Goal: Check status

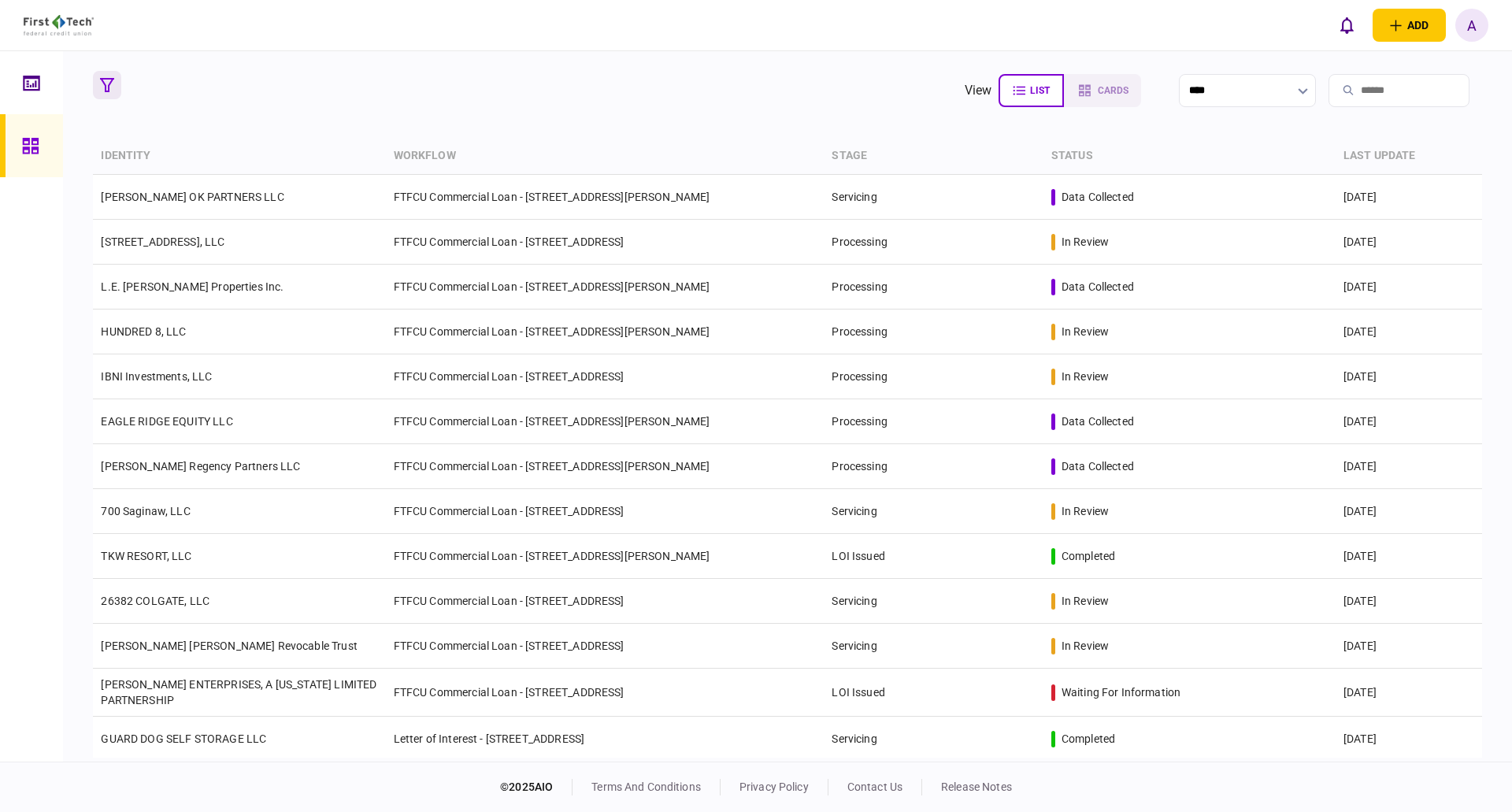
click at [114, 93] on button "button" at bounding box center [107, 85] width 28 height 28
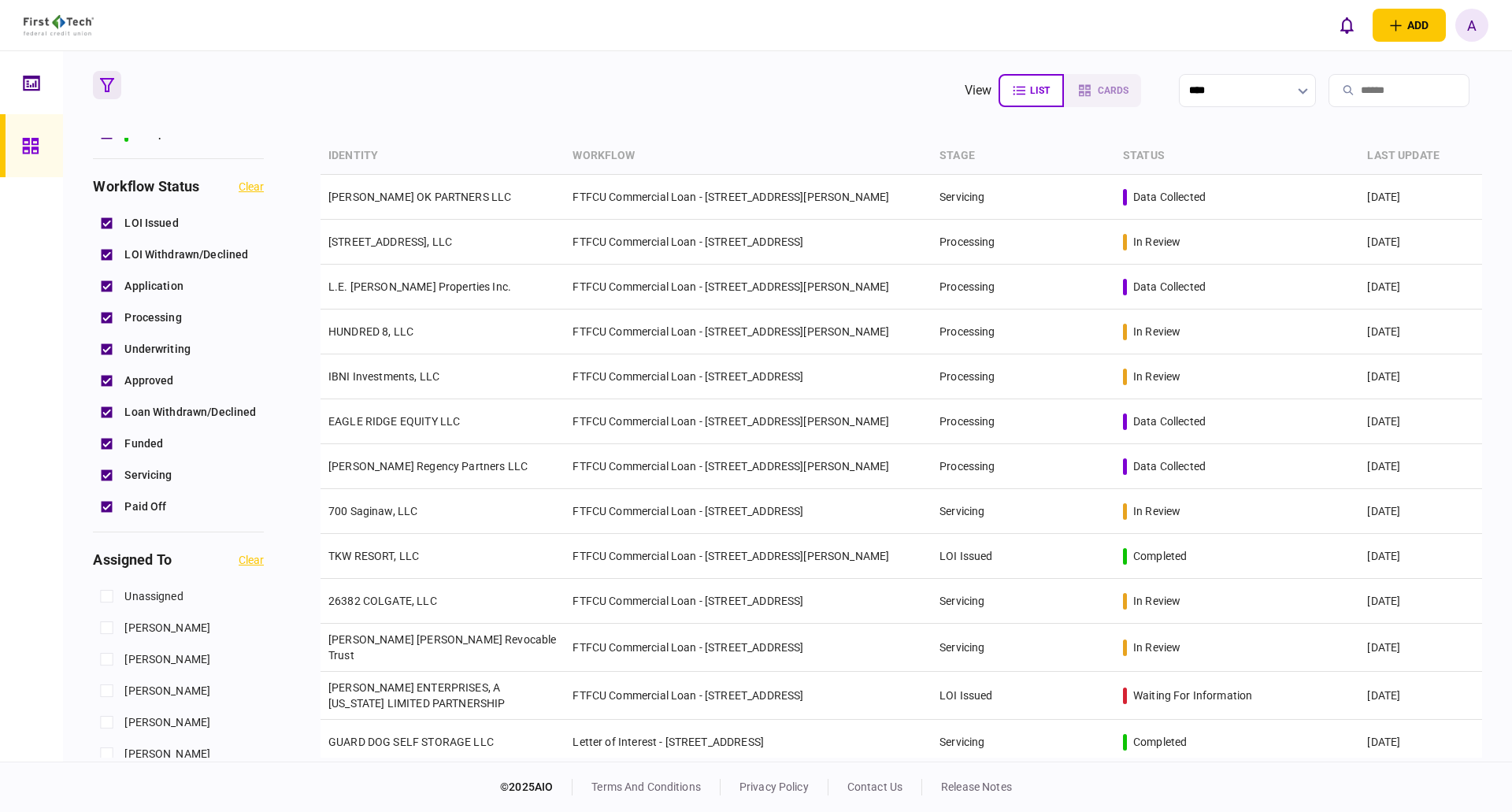
scroll to position [551, 0]
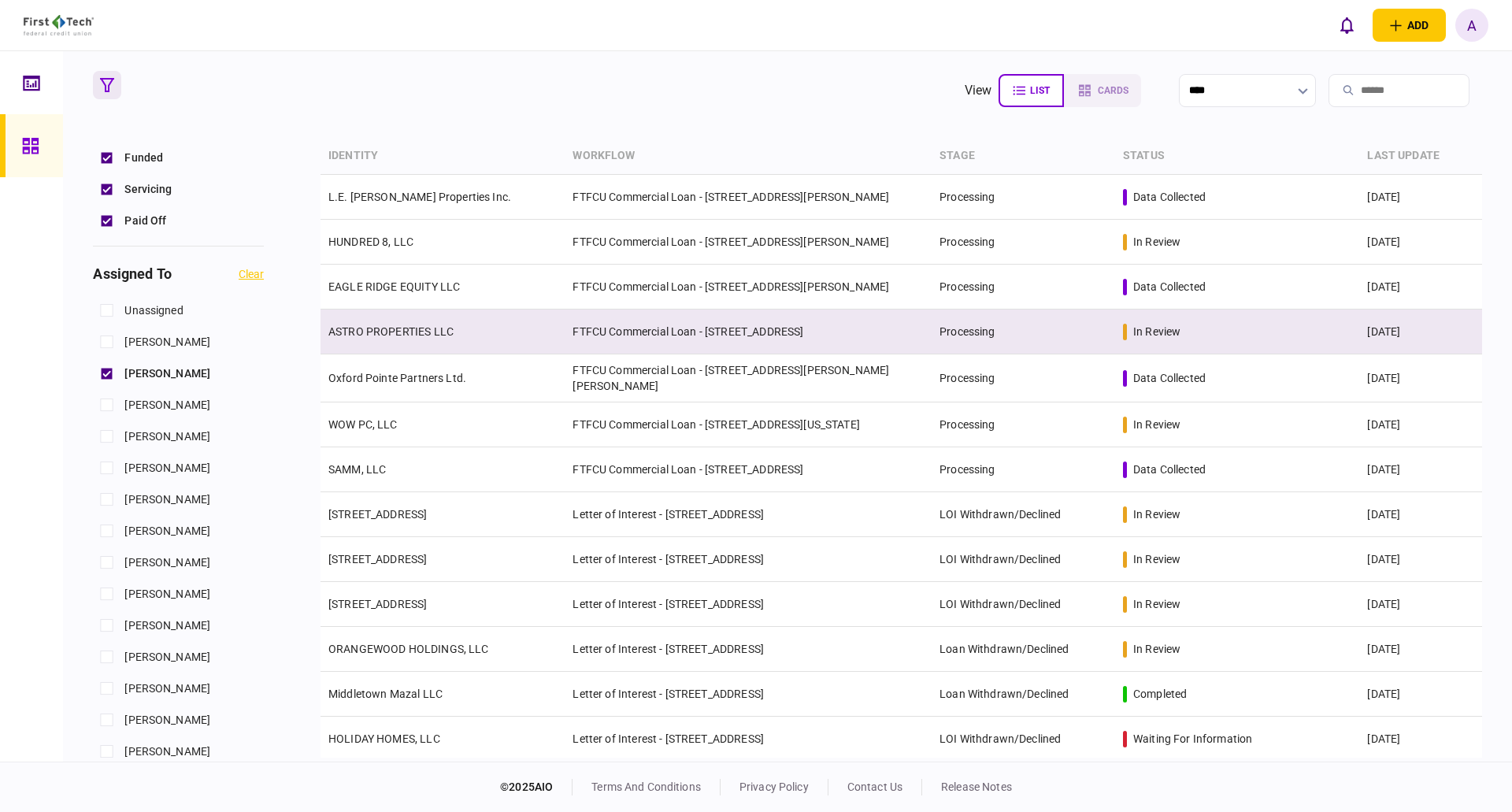
click at [422, 335] on link "ASTRO PROPERTIES LLC" at bounding box center [390, 332] width 125 height 13
